Goal: Task Accomplishment & Management: Complete application form

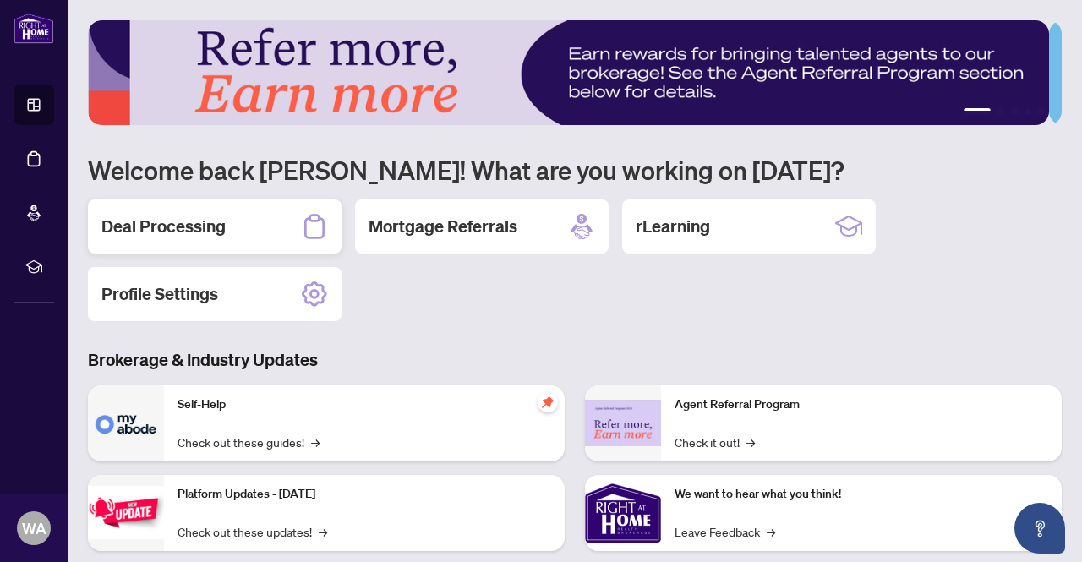
click at [300, 220] on div "Deal Processing" at bounding box center [215, 226] width 254 height 54
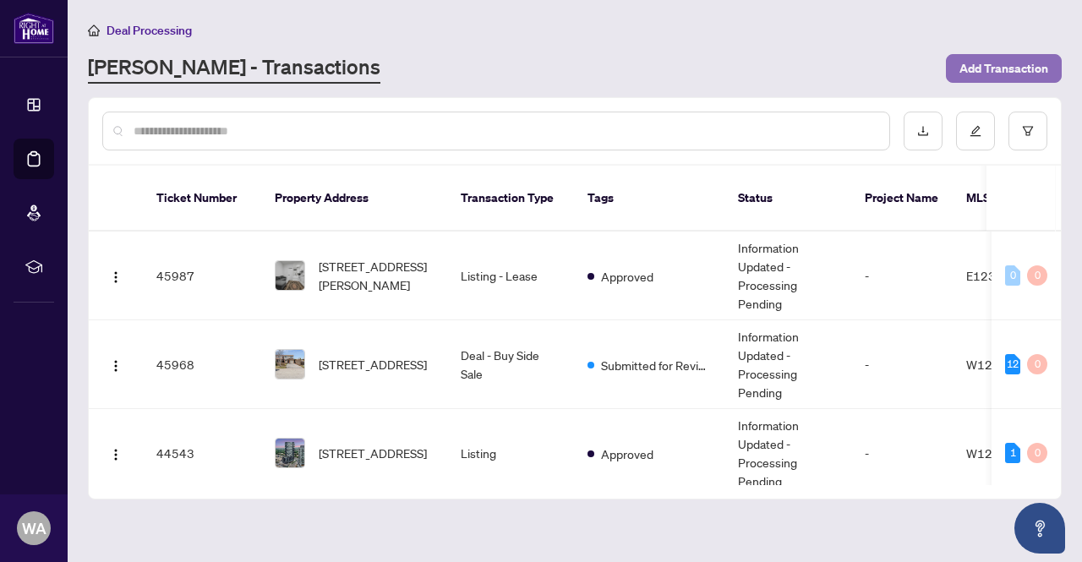
click at [992, 61] on span "Add Transaction" at bounding box center [1003, 68] width 89 height 27
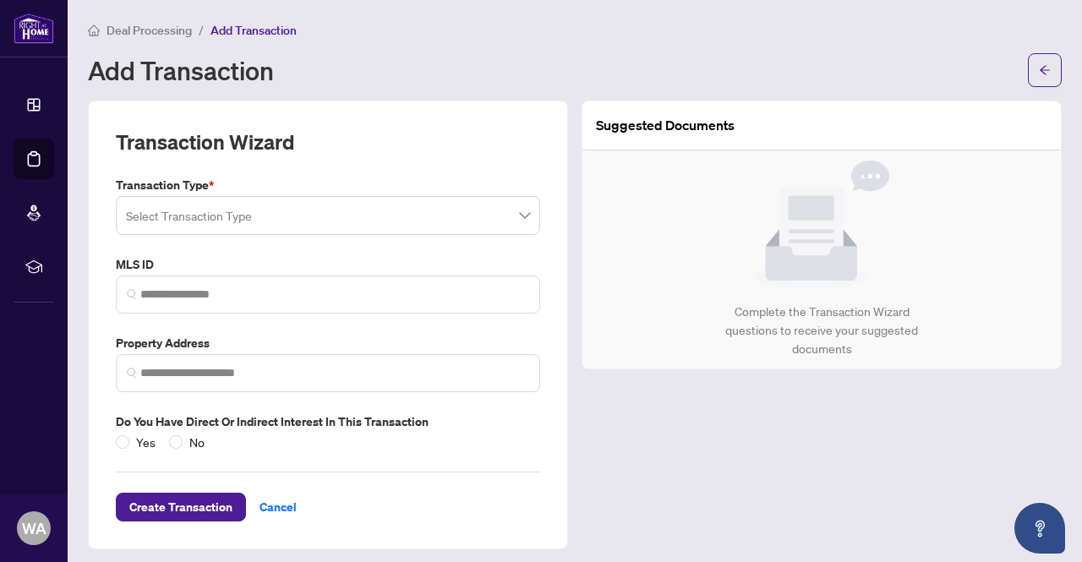
click at [330, 221] on input "search" at bounding box center [320, 217] width 389 height 37
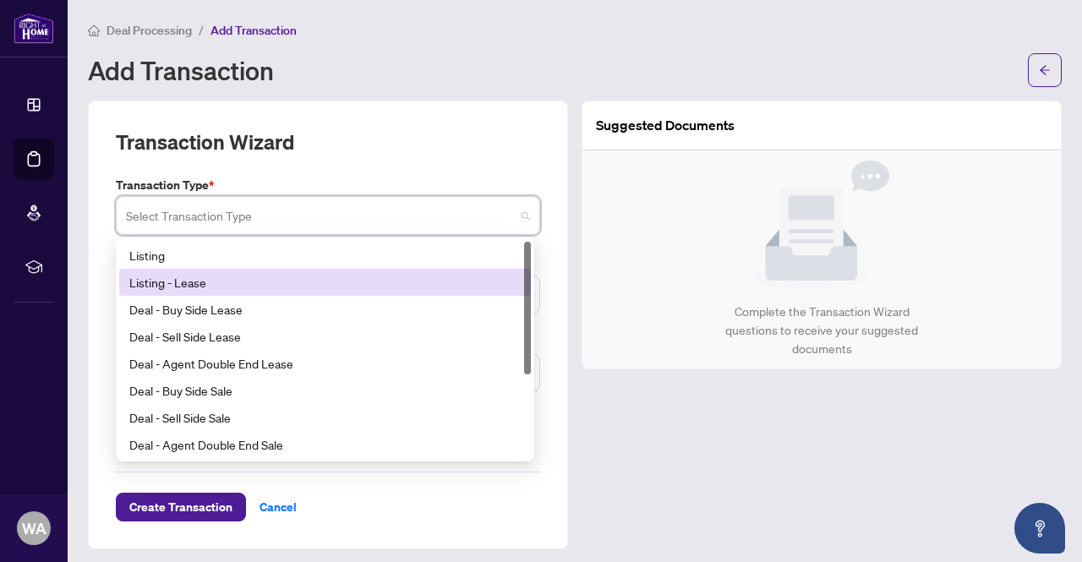
click at [236, 280] on div "Listing - Lease" at bounding box center [324, 282] width 391 height 19
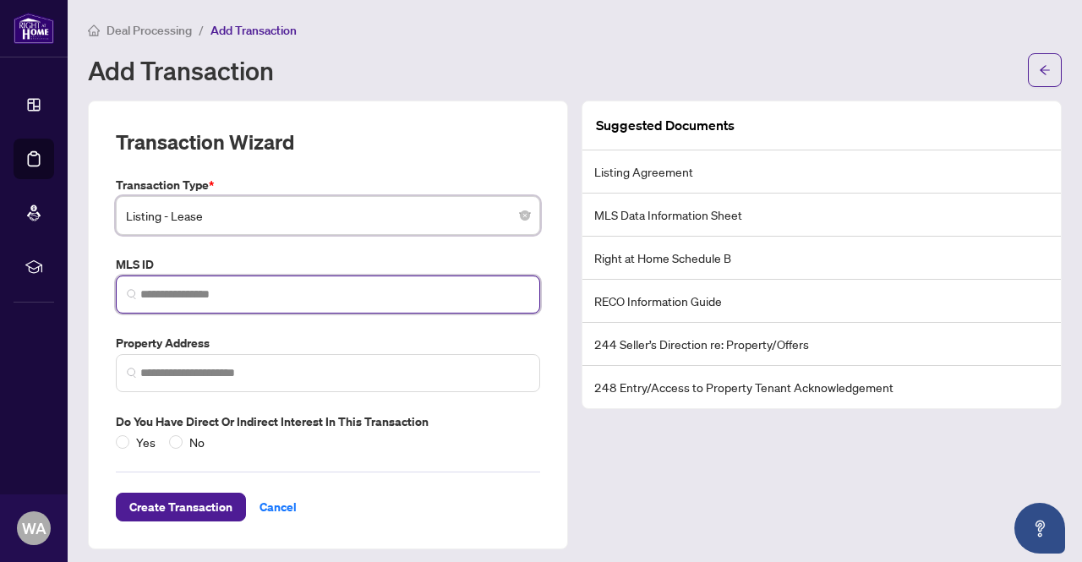
click at [221, 301] on input "search" at bounding box center [334, 295] width 389 height 18
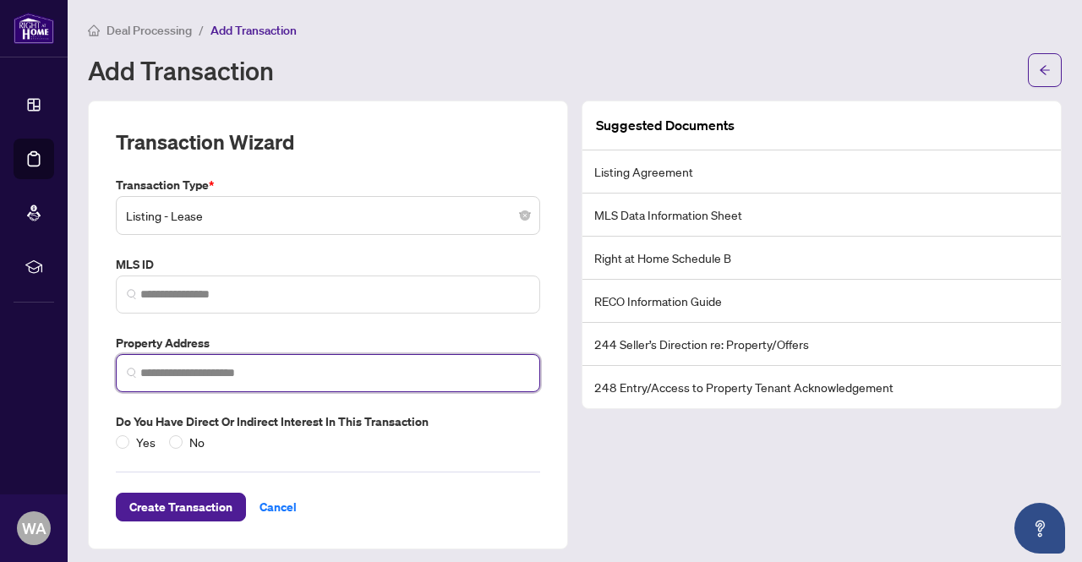
click at [204, 370] on input "search" at bounding box center [334, 373] width 389 height 18
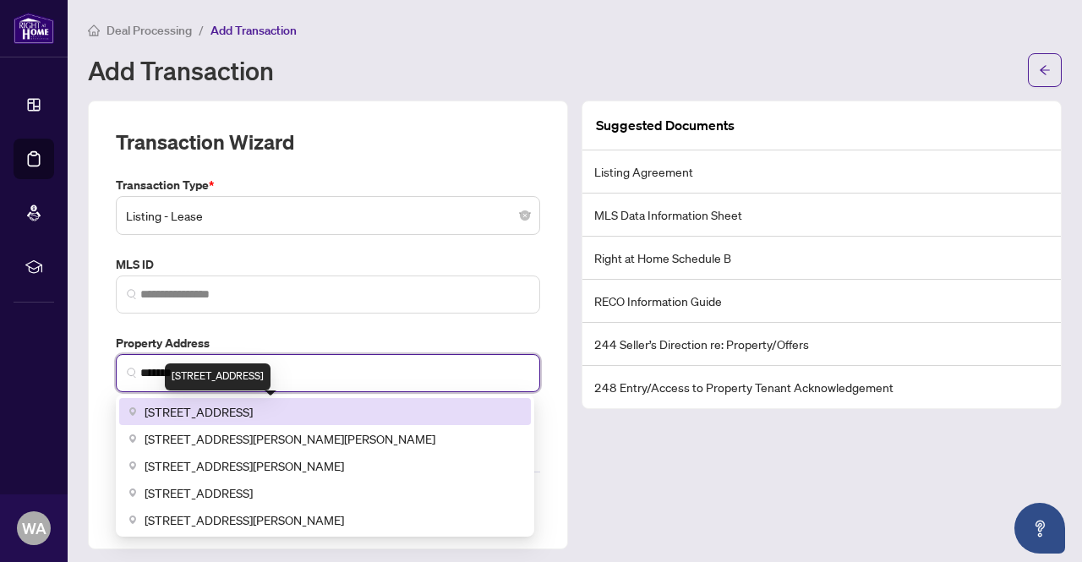
click at [228, 408] on span "36 Vanbrugh Avenue, Scarborough, ON, Canada" at bounding box center [199, 411] width 108 height 19
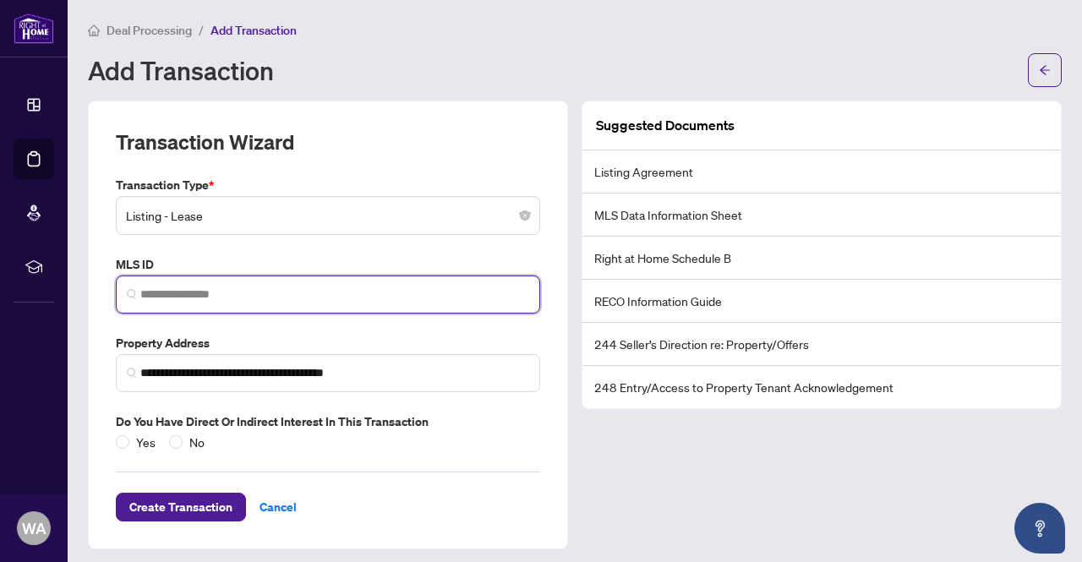
click at [233, 298] on input "search" at bounding box center [334, 295] width 389 height 18
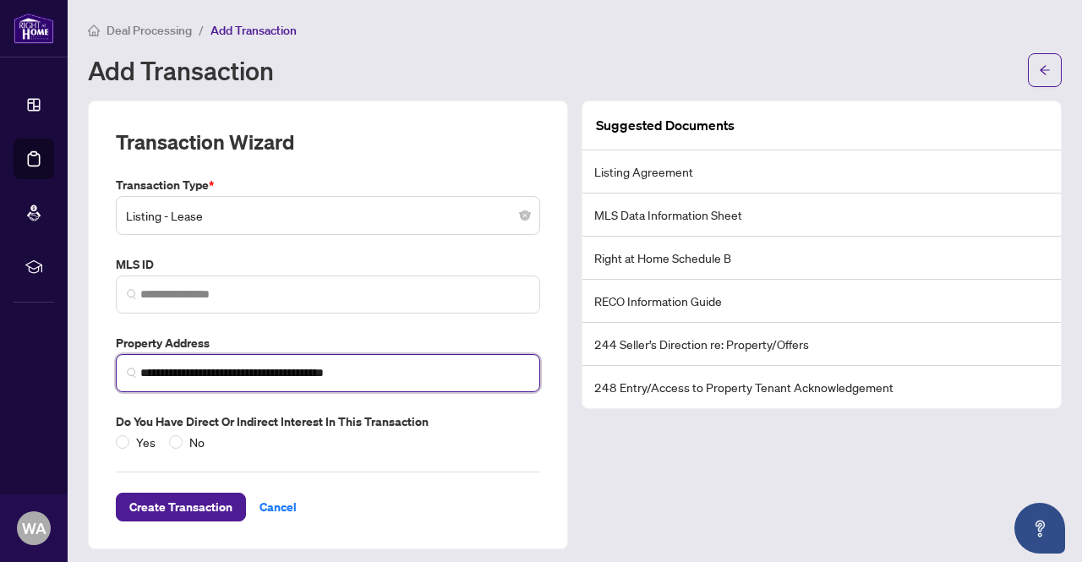
click at [216, 377] on input "**********" at bounding box center [334, 373] width 389 height 18
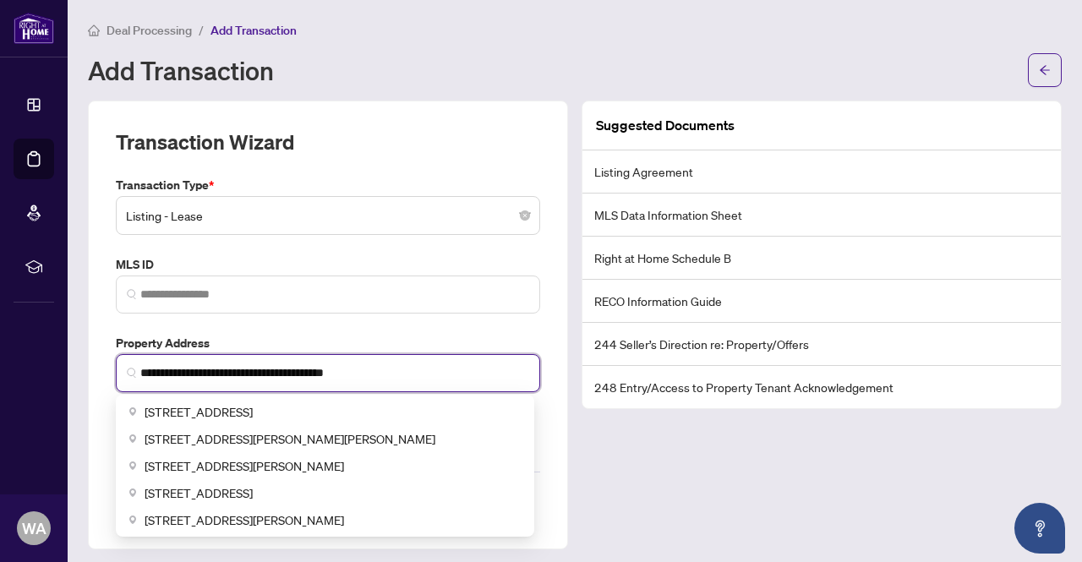
click at [216, 377] on input "**********" at bounding box center [334, 373] width 389 height 18
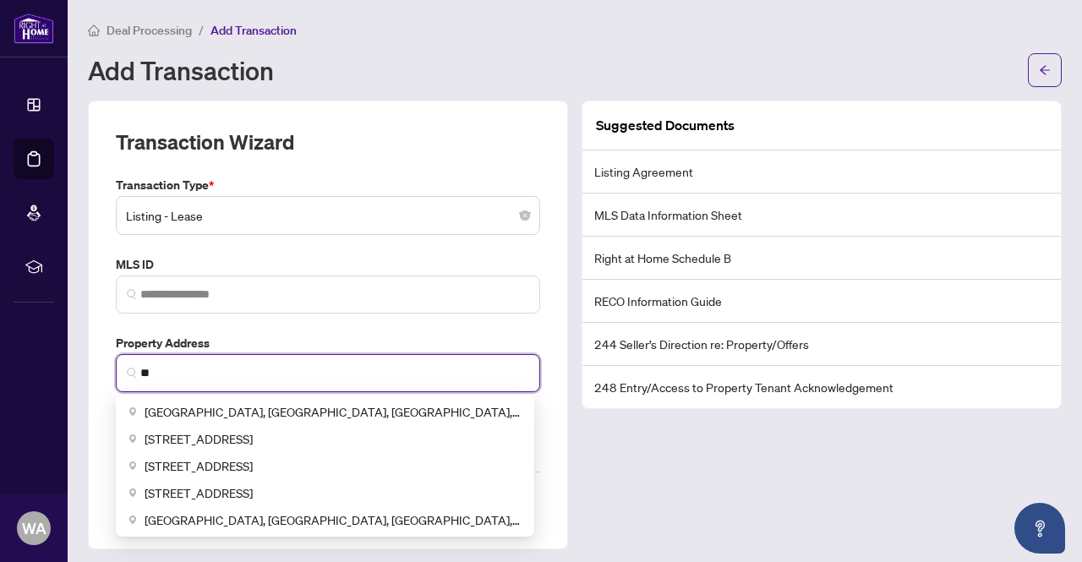
type input "*"
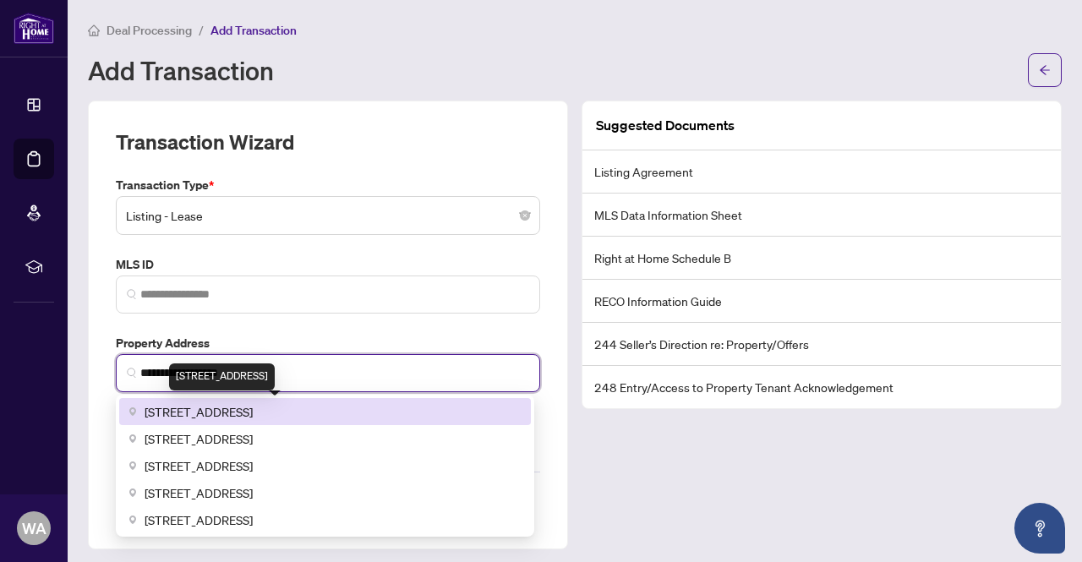
click at [198, 412] on span "260 Malta Avenue #1609, Brampton, ON, Canada" at bounding box center [199, 411] width 108 height 19
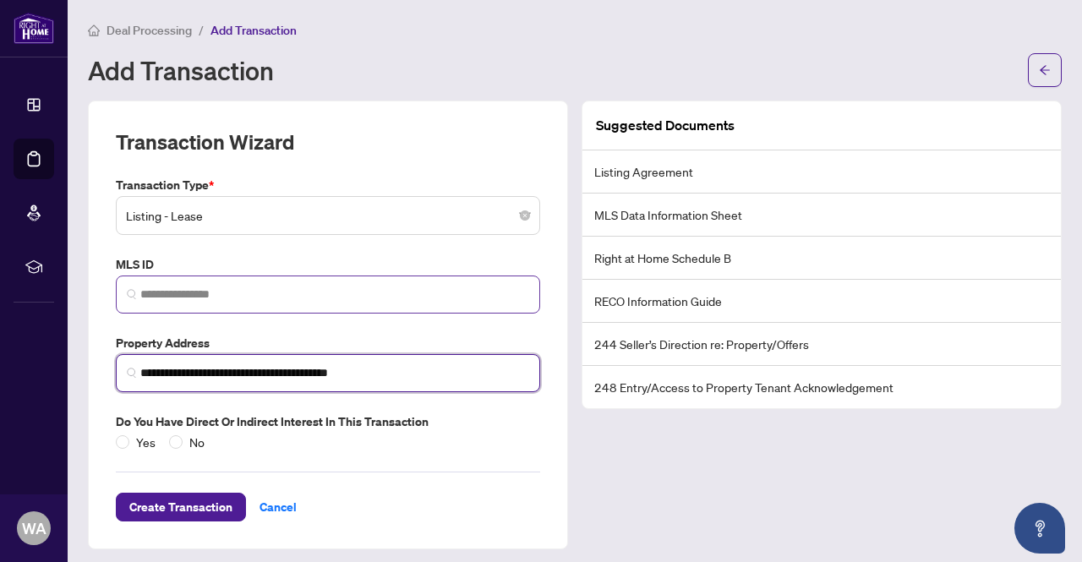
type input "**********"
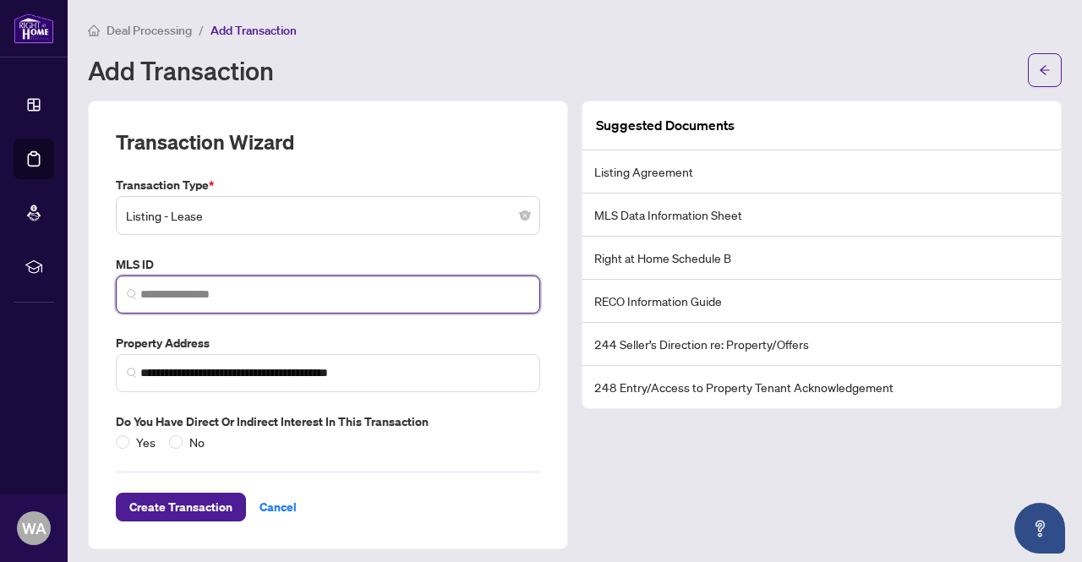
click at [255, 296] on input "search" at bounding box center [334, 295] width 389 height 18
paste input "*********"
type input "*********"
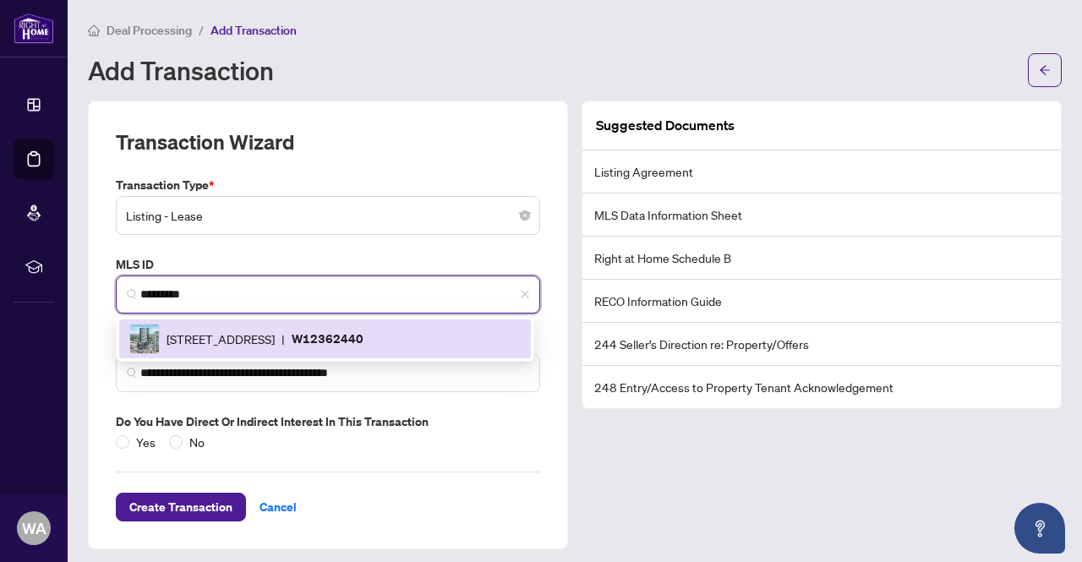
click at [275, 341] on span "260 Malta Ave, Brampton, Ontario L6Y 6L7, Canada" at bounding box center [220, 339] width 108 height 19
type input "**********"
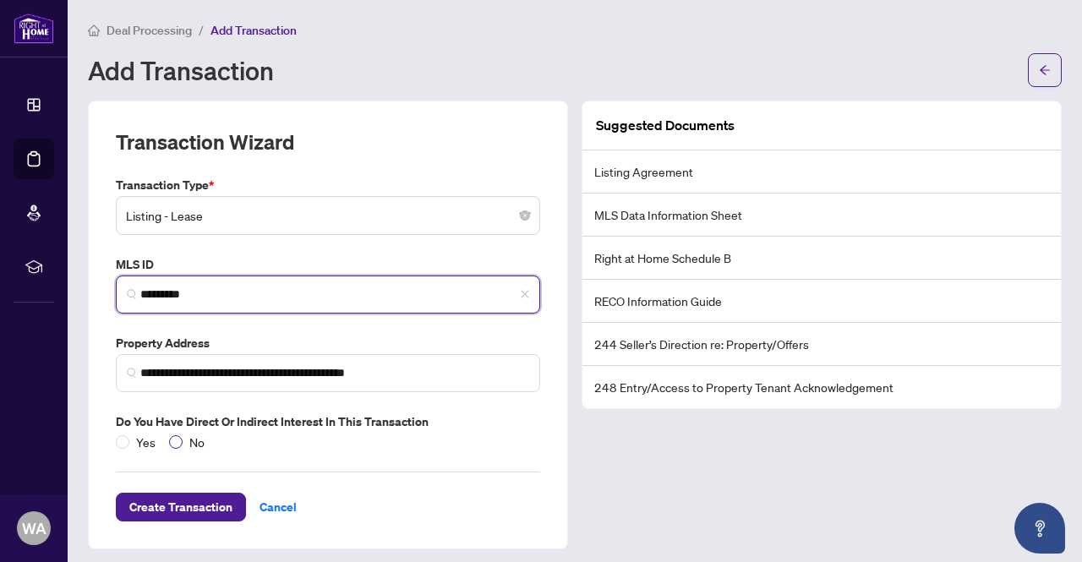
type input "*********"
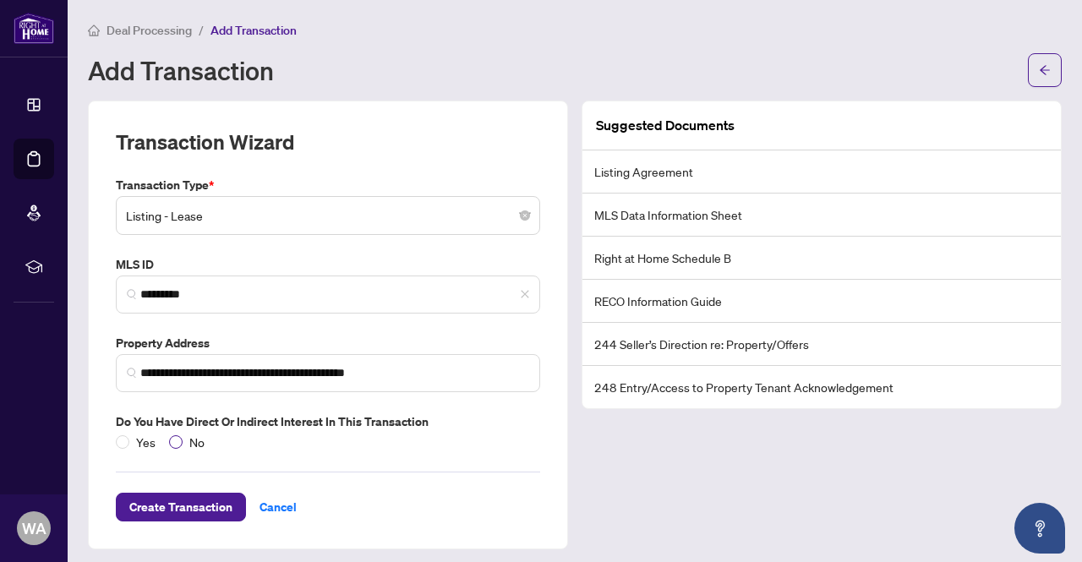
click at [183, 439] on span "No" at bounding box center [197, 442] width 29 height 19
click at [184, 503] on span "Create Transaction" at bounding box center [180, 507] width 103 height 27
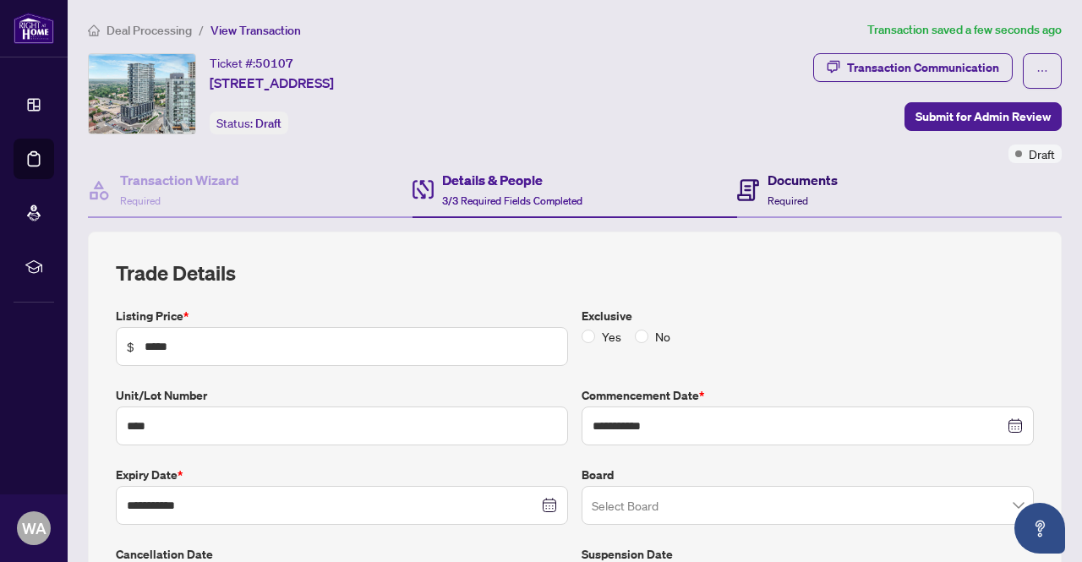
click at [769, 177] on h4 "Documents" at bounding box center [802, 180] width 70 height 20
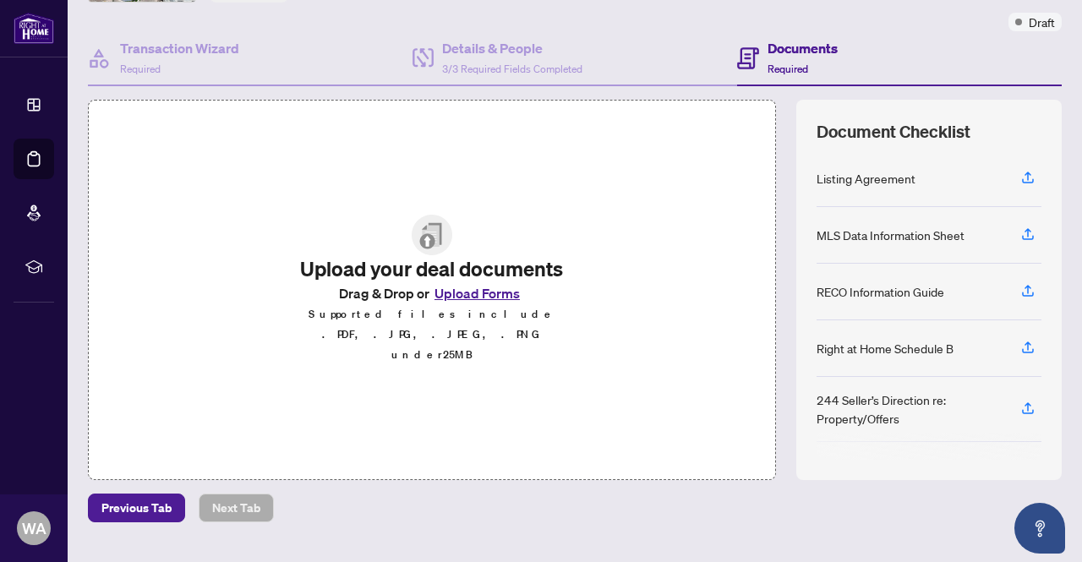
scroll to position [134, 0]
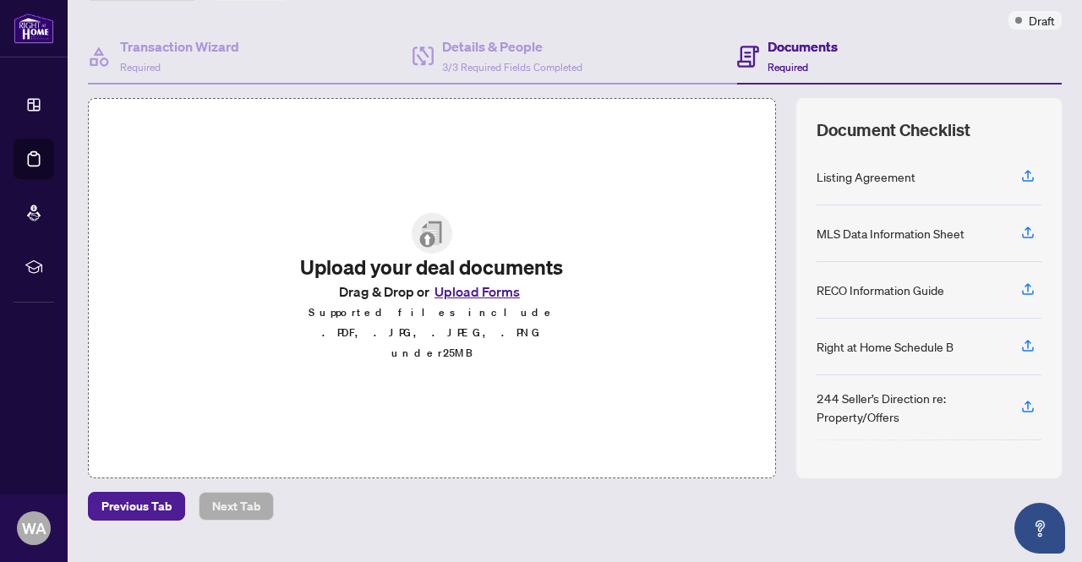
click at [465, 303] on button "Upload Forms" at bounding box center [476, 292] width 95 height 22
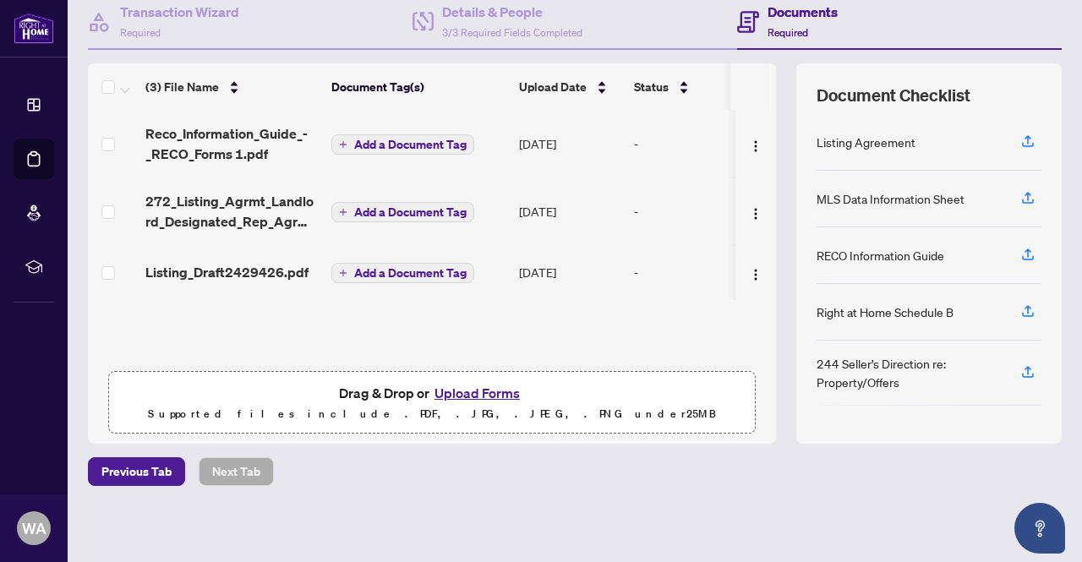
scroll to position [0, 0]
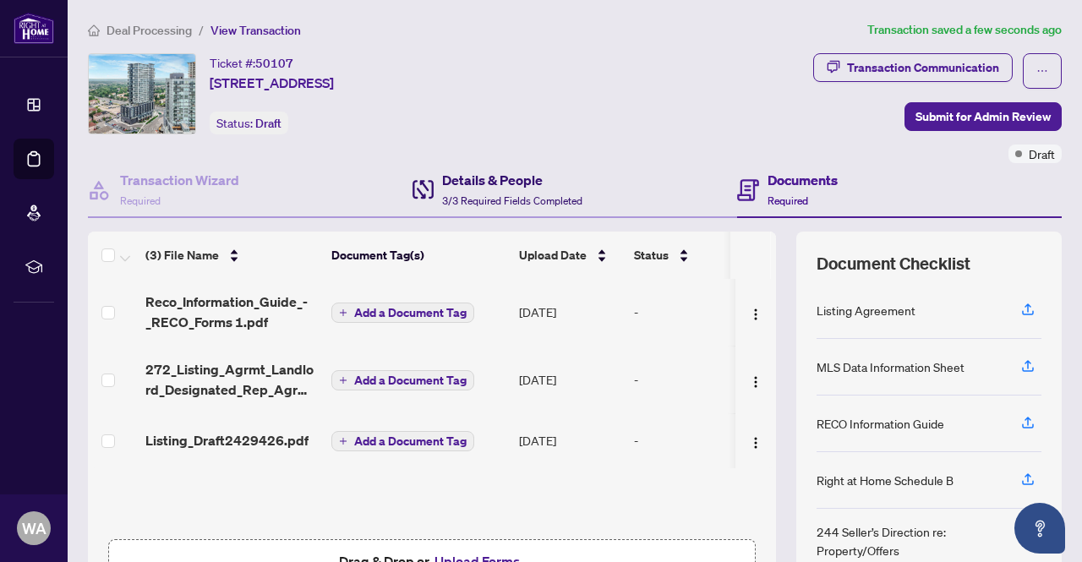
click at [557, 175] on h4 "Details & People" at bounding box center [512, 180] width 140 height 20
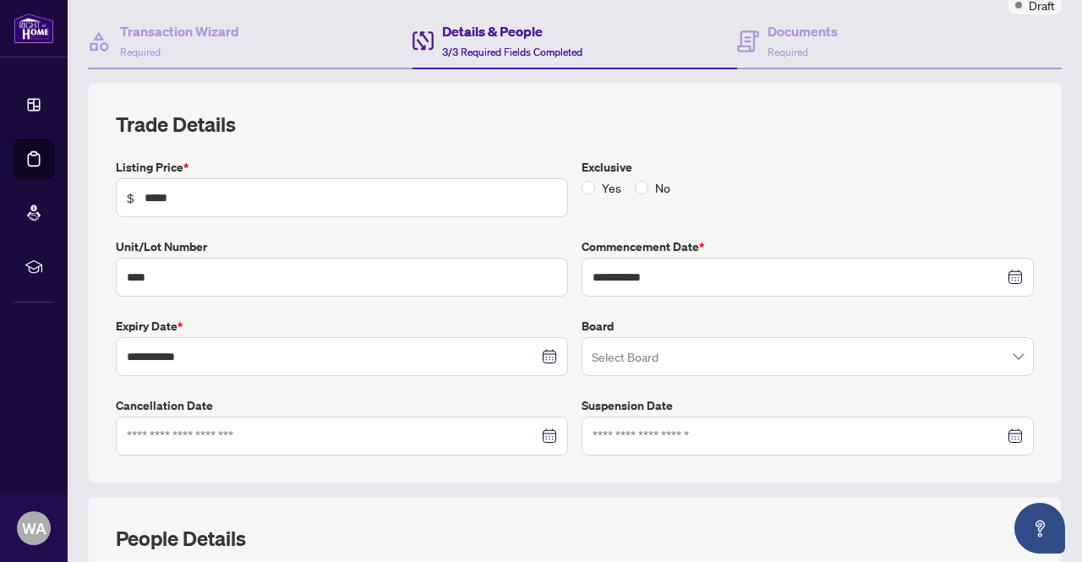
scroll to position [136, 0]
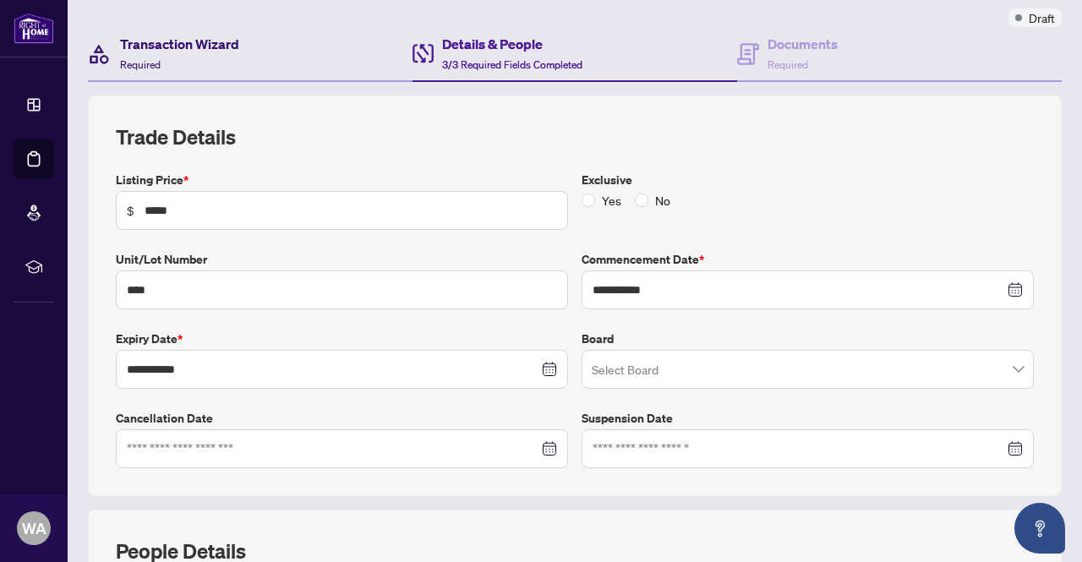
click at [211, 46] on h4 "Transaction Wizard" at bounding box center [179, 44] width 119 height 20
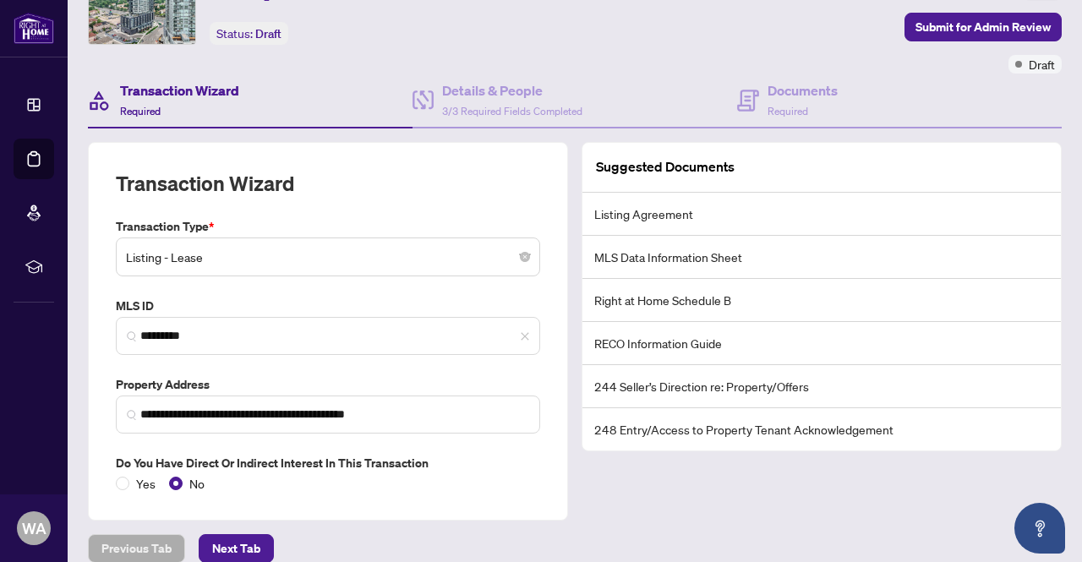
scroll to position [69, 0]
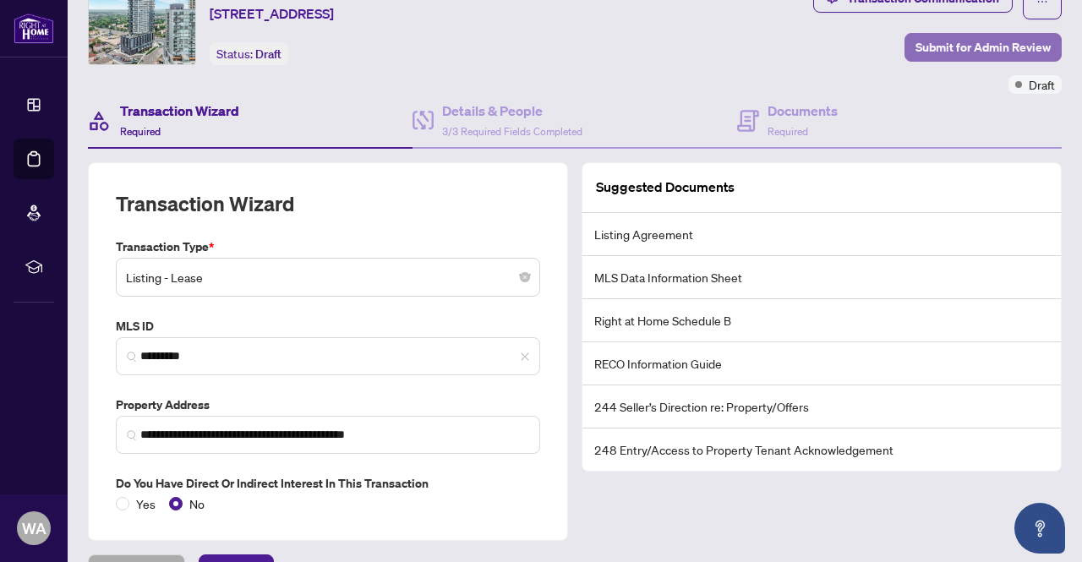
click at [982, 52] on span "Submit for Admin Review" at bounding box center [982, 47] width 135 height 27
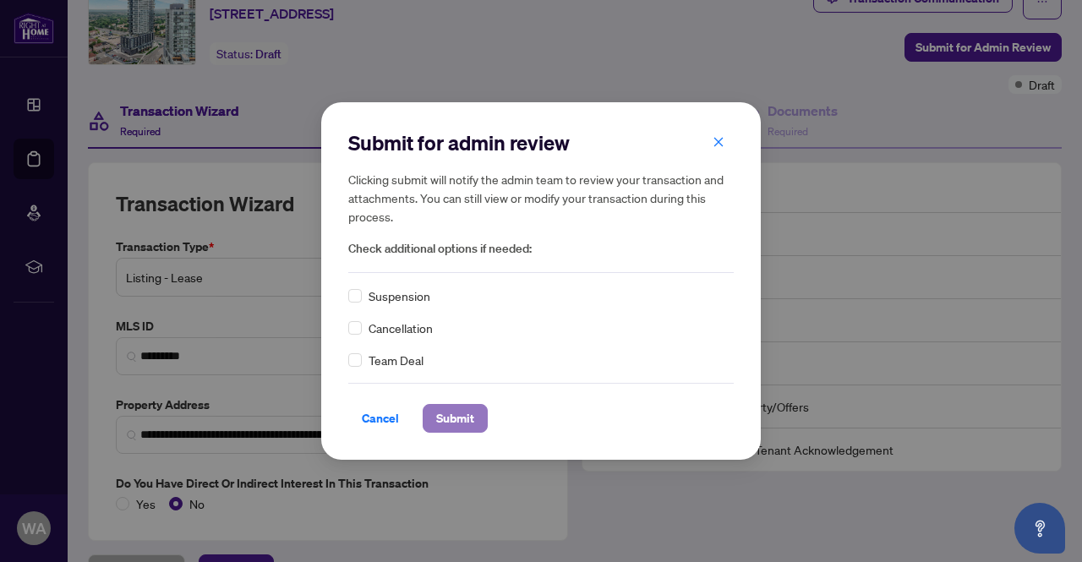
click at [450, 413] on span "Submit" at bounding box center [455, 418] width 38 height 27
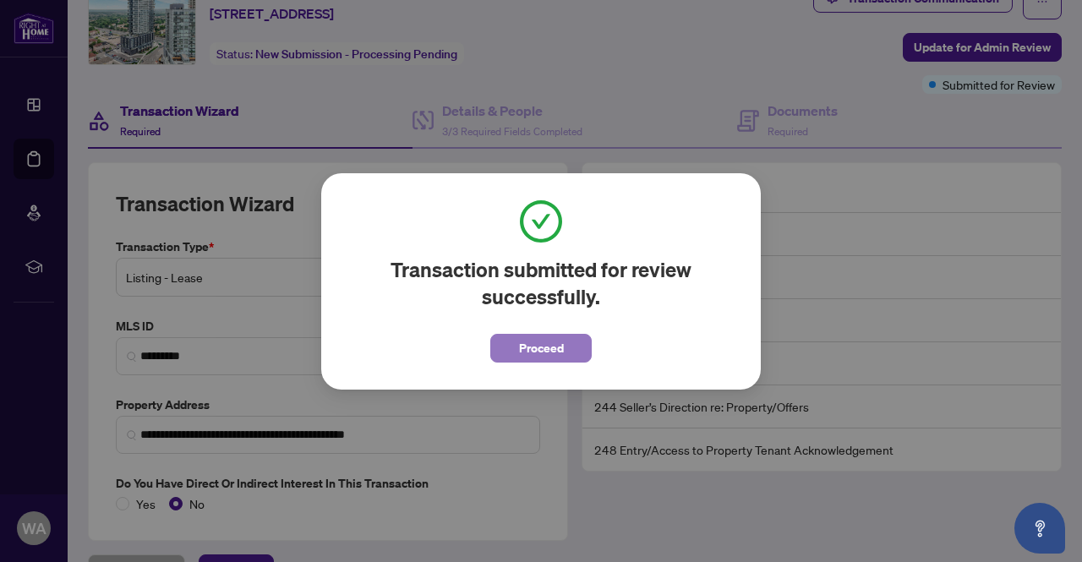
click at [543, 346] on span "Proceed" at bounding box center [541, 348] width 45 height 27
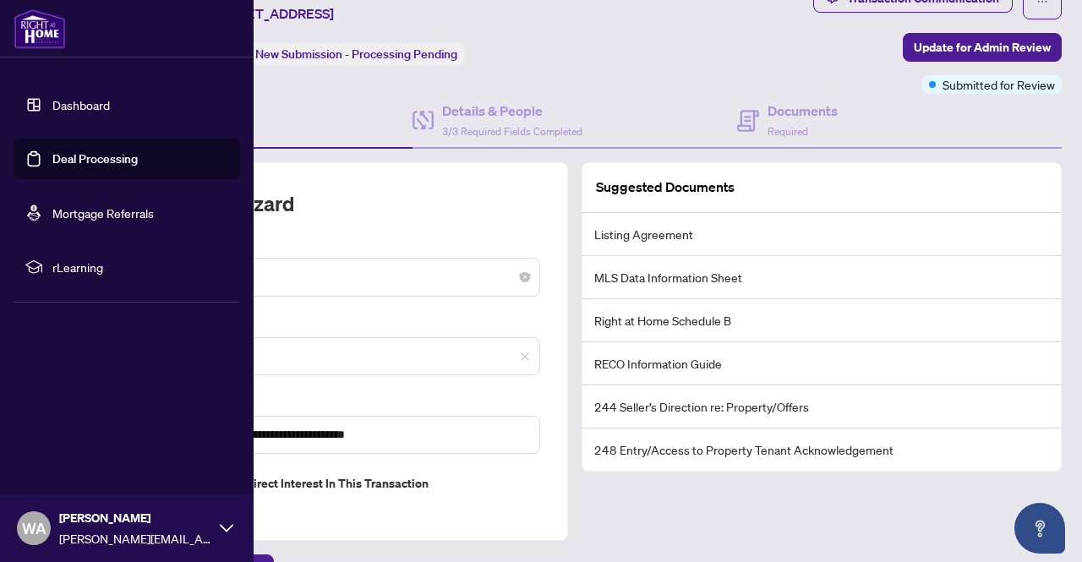
click at [52, 157] on link "Deal Processing" at bounding box center [94, 158] width 85 height 15
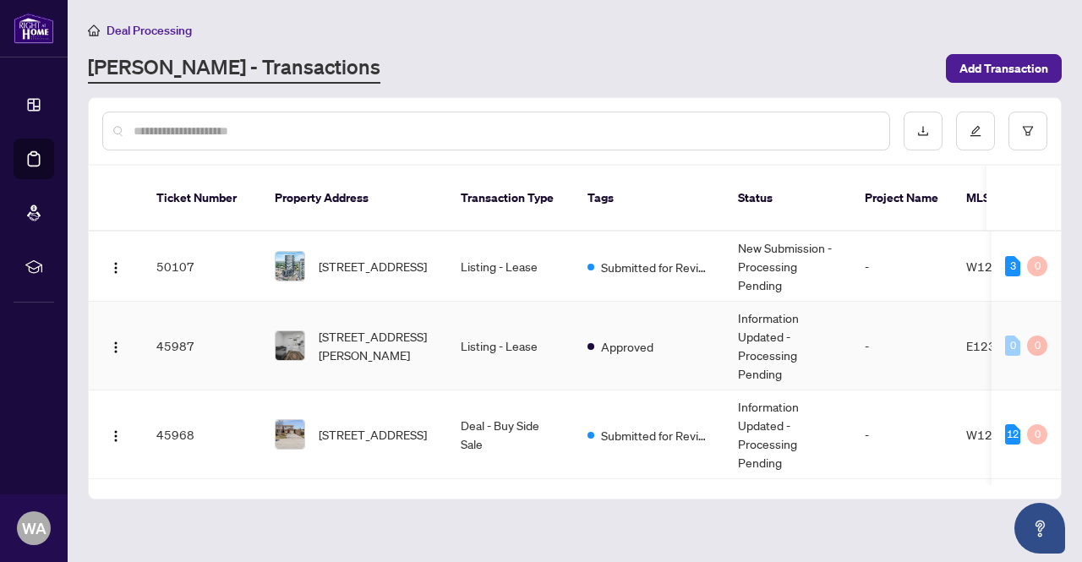
click at [402, 339] on span "[STREET_ADDRESS][PERSON_NAME]" at bounding box center [376, 345] width 115 height 37
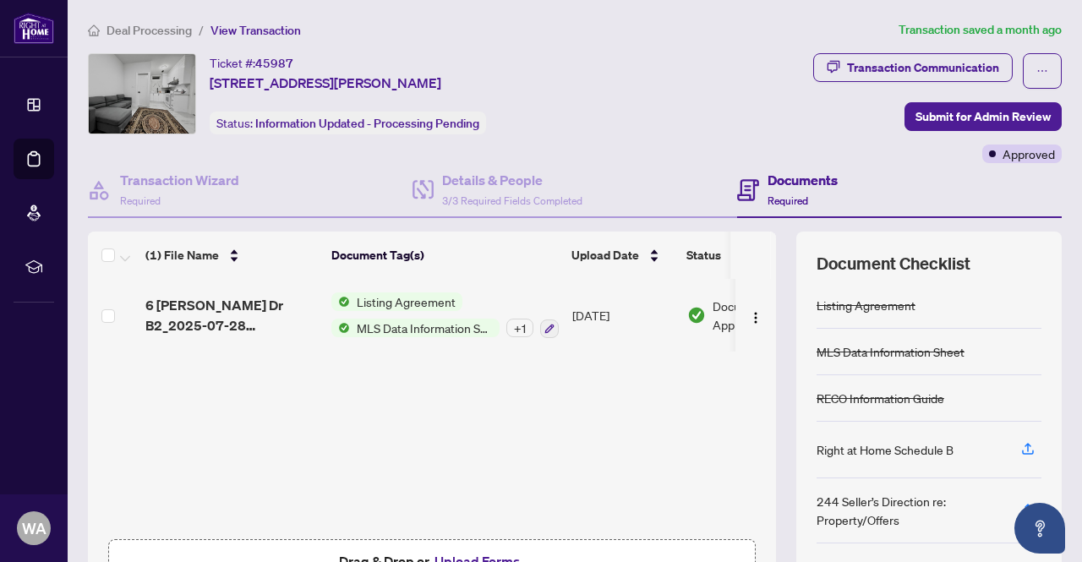
scroll to position [168, 0]
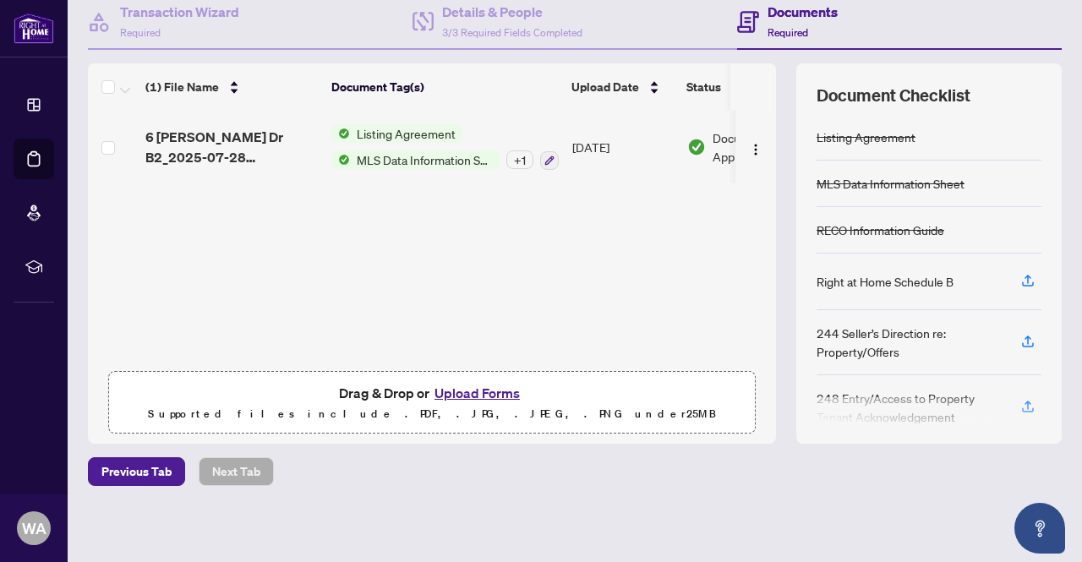
click at [475, 378] on span "Drag & Drop or Upload Forms Supported files include .PDF, .JPG, .JPEG, .PNG und…" at bounding box center [432, 403] width 646 height 63
click at [461, 385] on button "Upload Forms" at bounding box center [476, 393] width 95 height 22
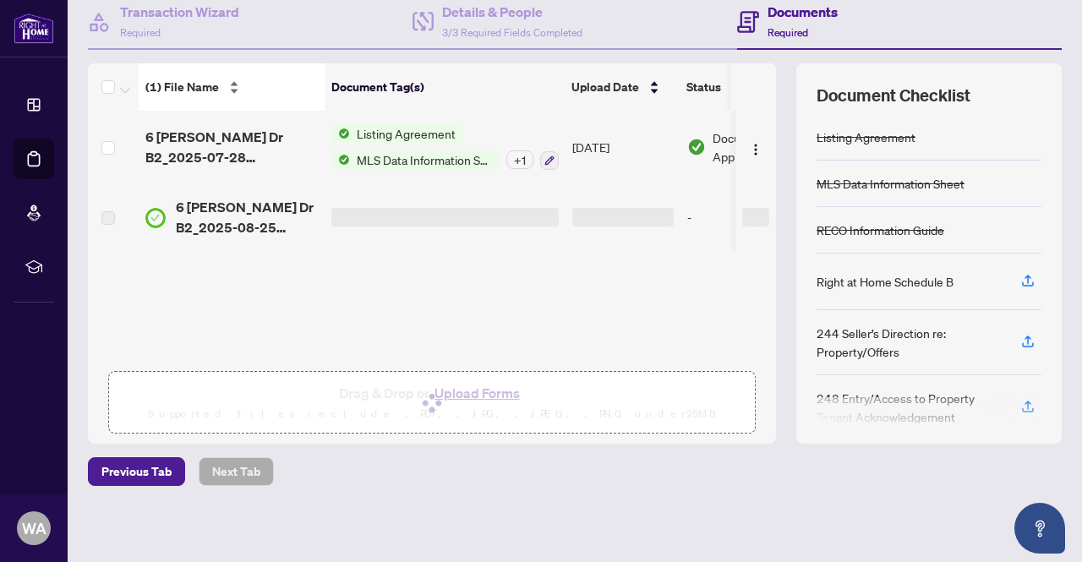
scroll to position [0, 0]
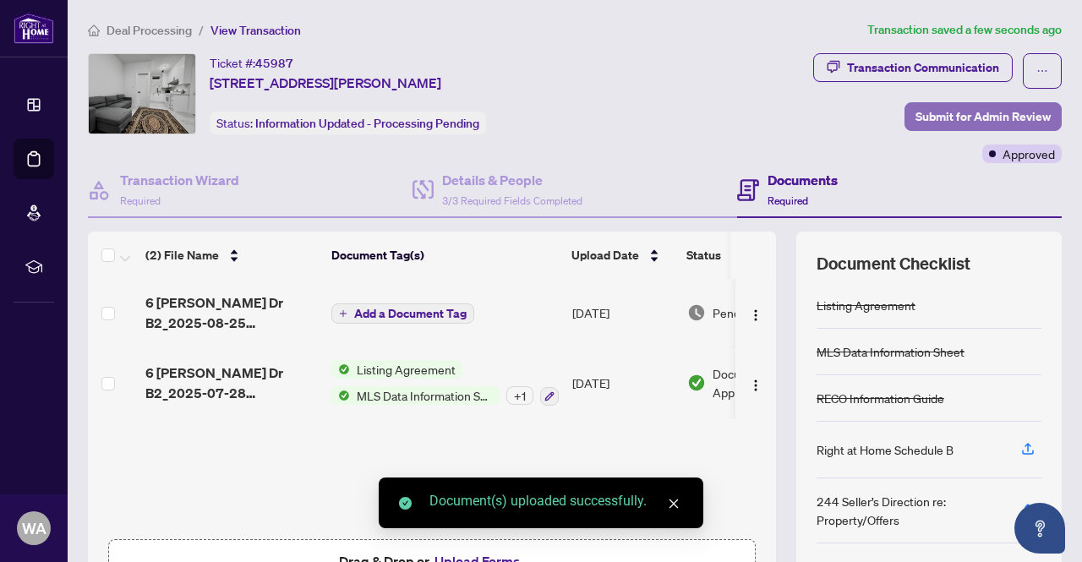
click at [985, 110] on span "Submit for Admin Review" at bounding box center [982, 116] width 135 height 27
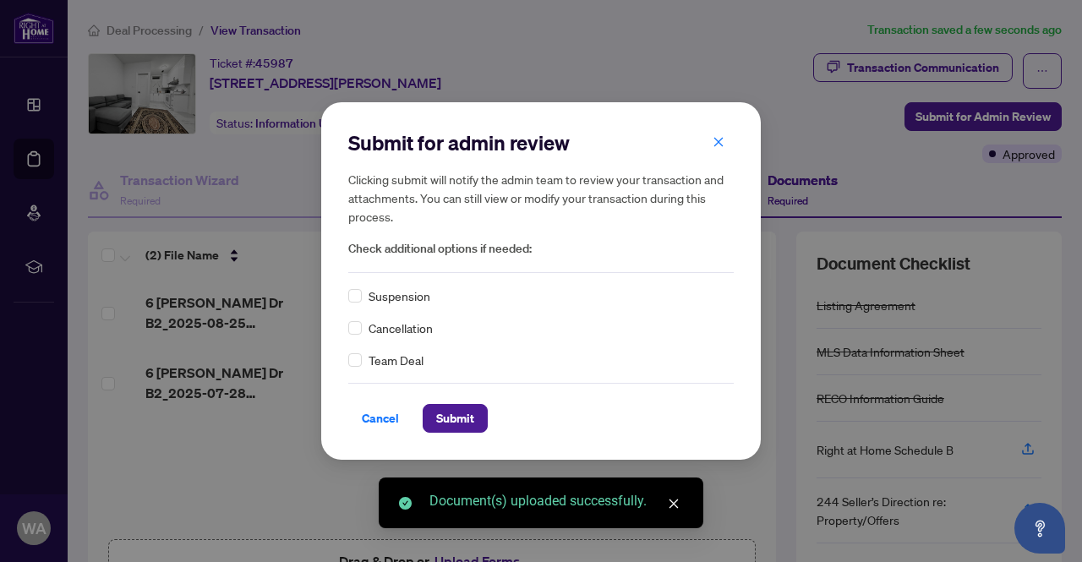
click at [391, 320] on span "Cancellation" at bounding box center [400, 328] width 64 height 19
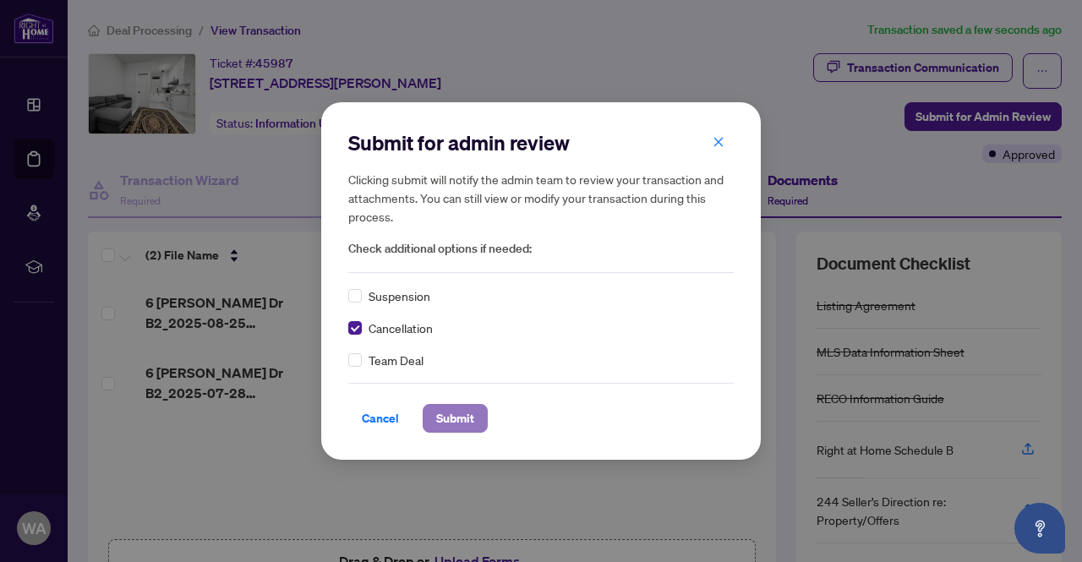
click at [478, 420] on button "Submit" at bounding box center [455, 418] width 65 height 29
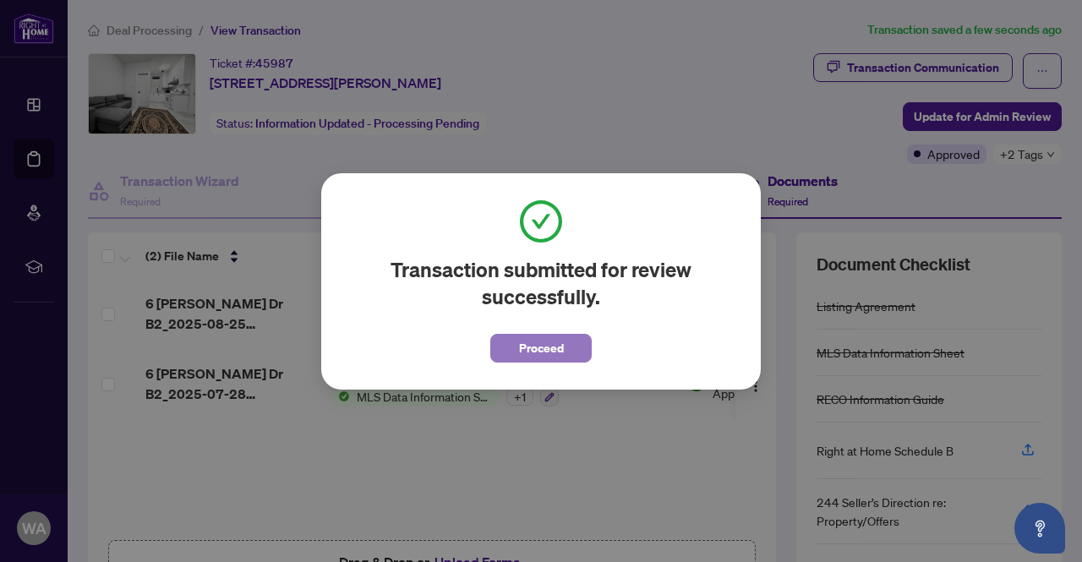
click at [554, 341] on span "Proceed" at bounding box center [541, 348] width 45 height 27
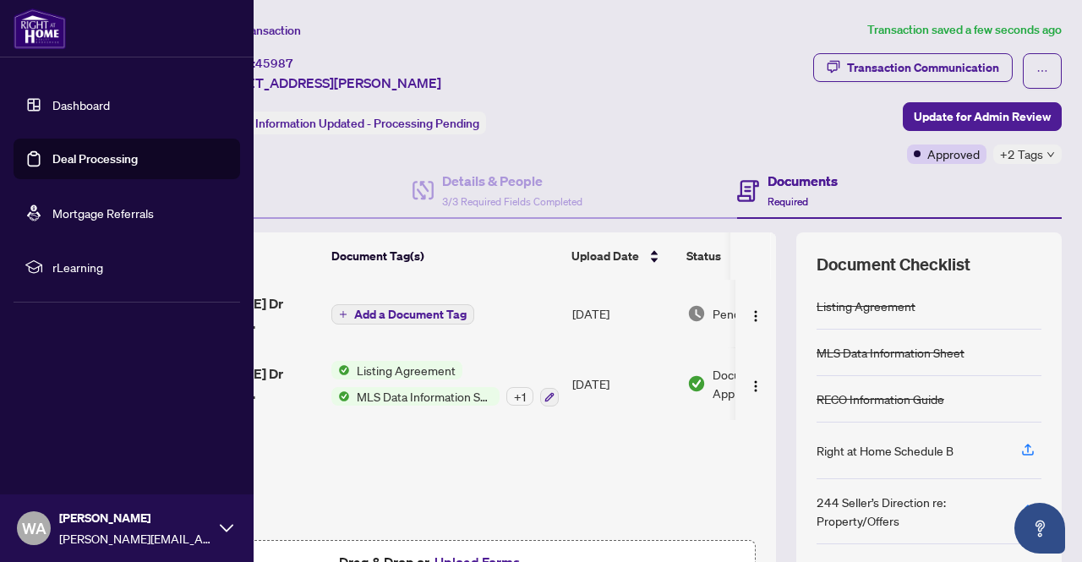
click at [52, 161] on link "Deal Processing" at bounding box center [94, 158] width 85 height 15
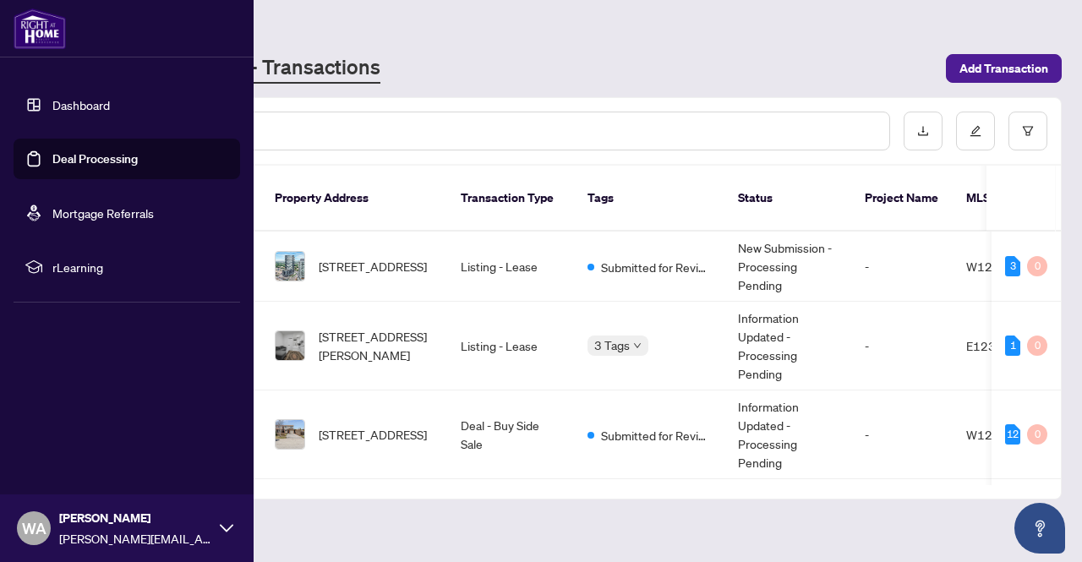
click at [85, 156] on link "Deal Processing" at bounding box center [94, 158] width 85 height 15
